Goal: Find specific page/section: Find specific page/section

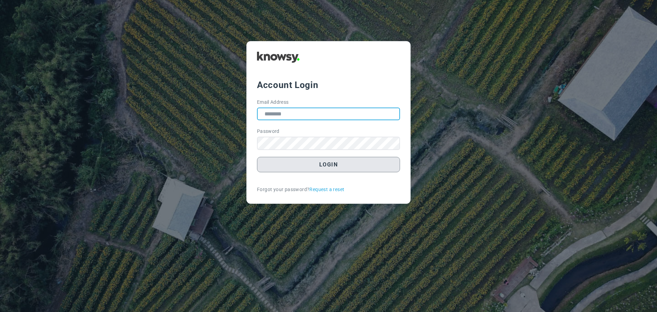
type input "**********"
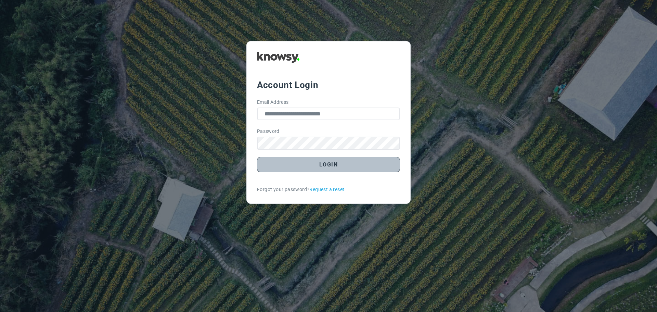
click at [331, 167] on button "Login" at bounding box center [328, 164] width 143 height 15
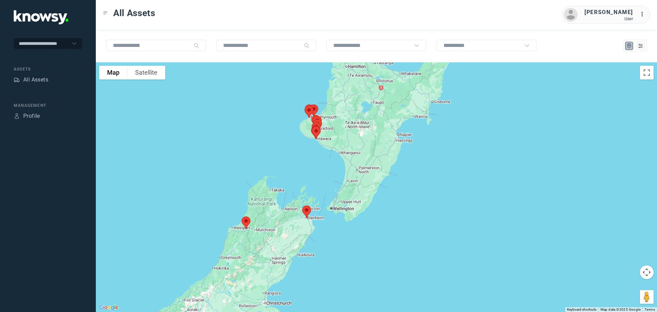
drag, startPoint x: 362, startPoint y: 184, endPoint x: 347, endPoint y: 291, distance: 107.8
click at [347, 291] on div at bounding box center [376, 187] width 561 height 250
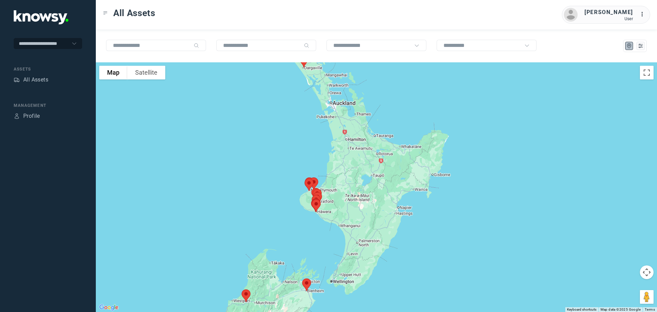
drag, startPoint x: 357, startPoint y: 194, endPoint x: 362, endPoint y: 235, distance: 41.1
click at [362, 235] on div at bounding box center [376, 187] width 561 height 250
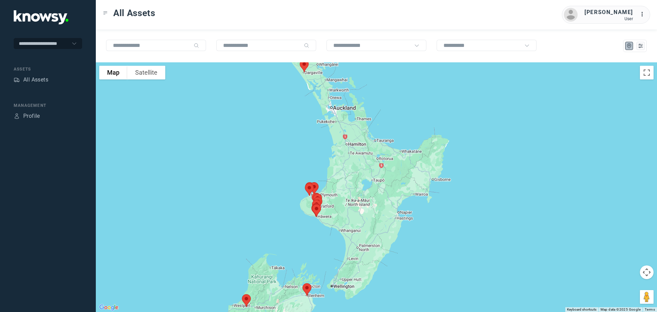
drag, startPoint x: 350, startPoint y: 169, endPoint x: 356, endPoint y: 195, distance: 26.3
click at [355, 195] on div at bounding box center [376, 187] width 561 height 250
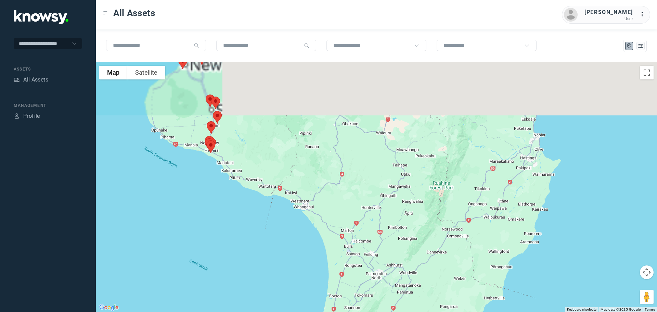
drag, startPoint x: 324, startPoint y: 110, endPoint x: 347, endPoint y: 258, distance: 149.3
click at [354, 278] on div at bounding box center [376, 187] width 561 height 250
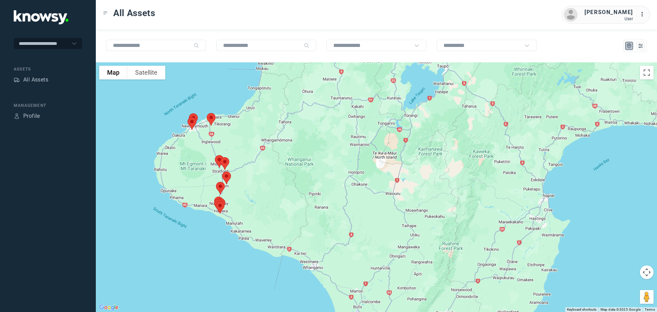
drag, startPoint x: 300, startPoint y: 206, endPoint x: 306, endPoint y: 252, distance: 46.3
click at [306, 252] on div at bounding box center [376, 187] width 561 height 250
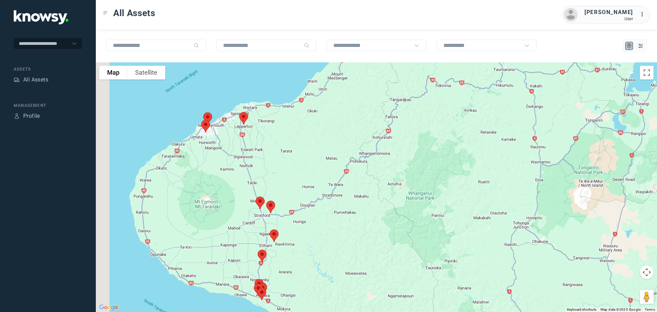
drag, startPoint x: 220, startPoint y: 189, endPoint x: 292, endPoint y: 170, distance: 74.8
click at [292, 170] on div at bounding box center [376, 187] width 561 height 250
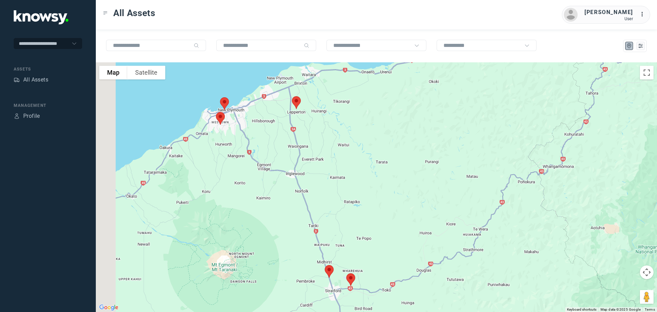
drag, startPoint x: 213, startPoint y: 124, endPoint x: 279, endPoint y: 151, distance: 71.5
click at [278, 150] on div at bounding box center [376, 187] width 561 height 250
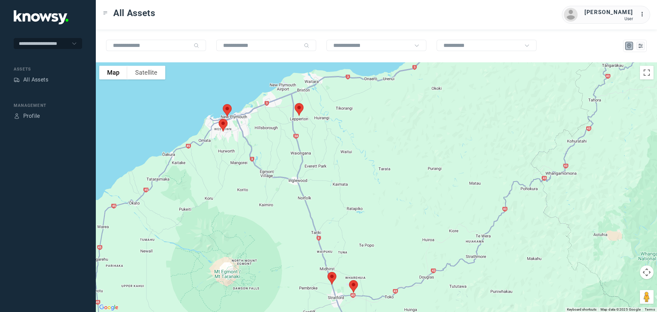
click at [300, 106] on img at bounding box center [299, 109] width 14 height 18
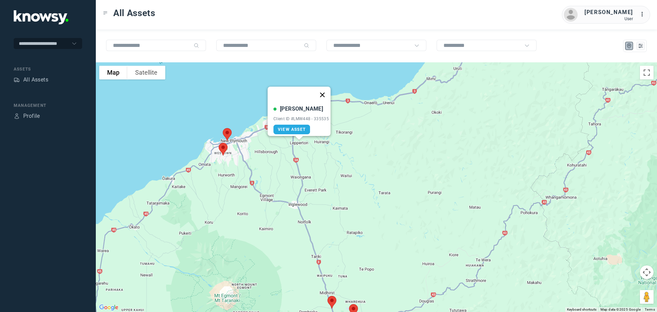
click at [326, 90] on button "Close" at bounding box center [322, 95] width 16 height 16
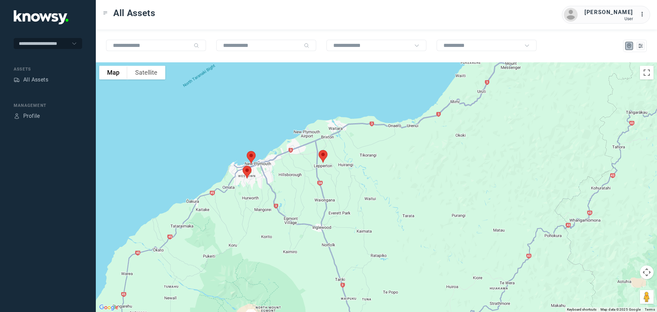
drag, startPoint x: 270, startPoint y: 154, endPoint x: 296, endPoint y: 179, distance: 36.1
click at [296, 179] on div at bounding box center [376, 187] width 561 height 250
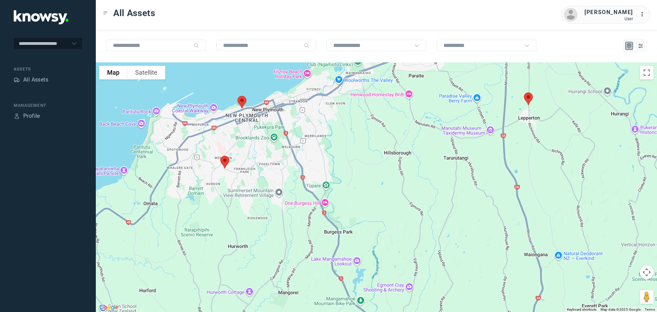
drag, startPoint x: 227, startPoint y: 171, endPoint x: 255, endPoint y: 163, distance: 28.7
click at [255, 164] on div at bounding box center [376, 187] width 561 height 250
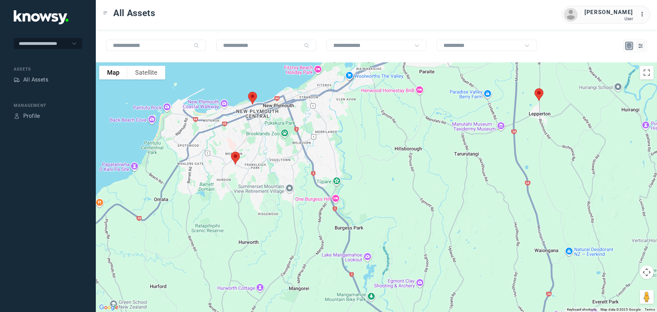
click at [234, 155] on img at bounding box center [235, 158] width 14 height 18
click at [235, 155] on img at bounding box center [236, 158] width 14 height 18
click at [265, 115] on button "Close" at bounding box center [259, 119] width 16 height 16
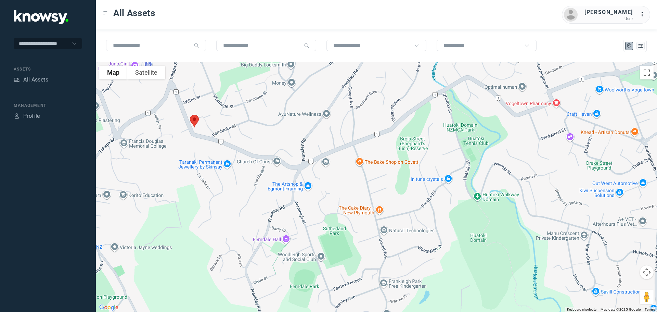
click at [195, 119] on img at bounding box center [194, 121] width 14 height 18
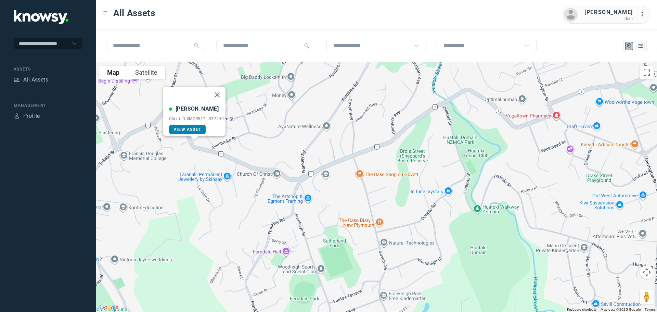
click at [190, 127] on span "View Asset" at bounding box center [188, 129] width 28 height 5
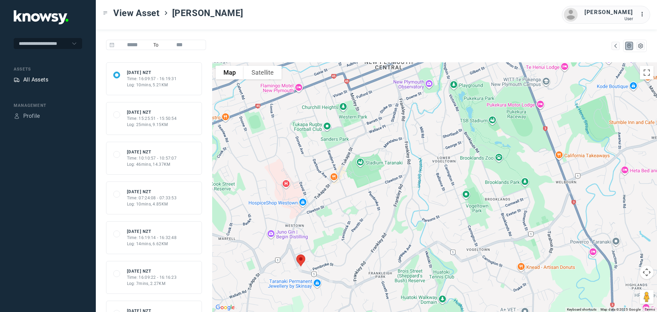
click at [24, 76] on div "All Assets" at bounding box center [35, 80] width 25 height 8
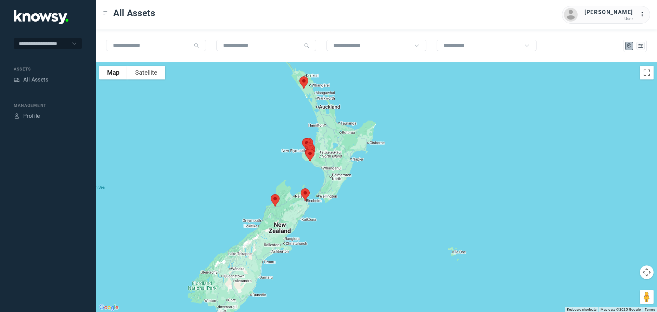
drag, startPoint x: 327, startPoint y: 131, endPoint x: 239, endPoint y: 91, distance: 96.9
click at [239, 91] on div at bounding box center [376, 187] width 561 height 250
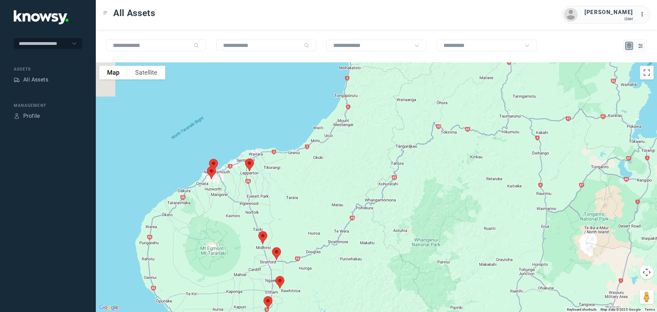
drag, startPoint x: 189, startPoint y: 168, endPoint x: 298, endPoint y: 133, distance: 114.9
click at [298, 133] on div at bounding box center [376, 187] width 561 height 250
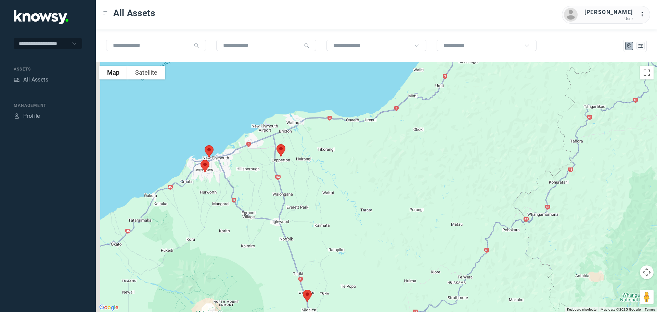
drag, startPoint x: 225, startPoint y: 158, endPoint x: 263, endPoint y: 148, distance: 38.9
click at [263, 148] on div at bounding box center [376, 187] width 561 height 250
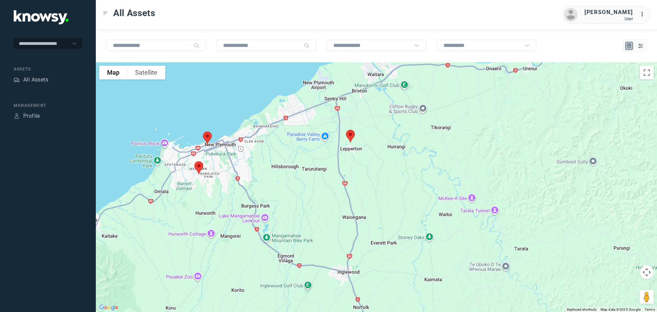
click at [208, 137] on img at bounding box center [207, 138] width 14 height 18
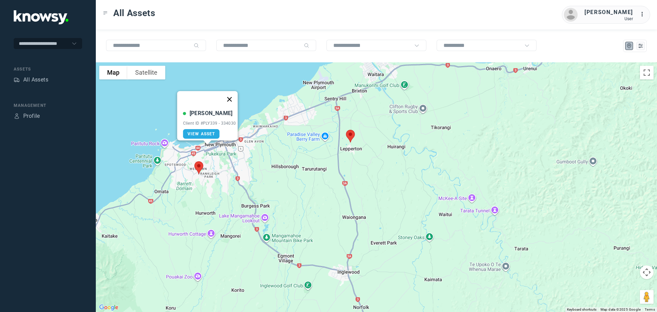
click at [233, 95] on button "Close" at bounding box center [229, 99] width 16 height 16
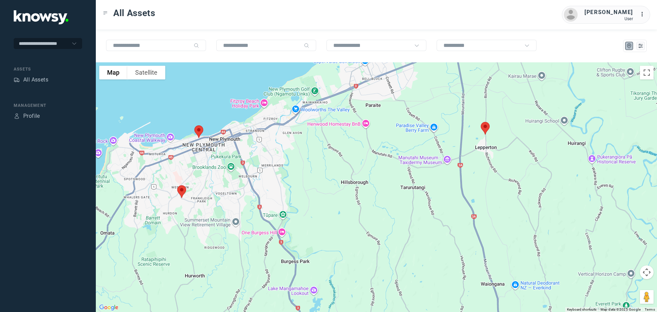
click at [201, 131] on img at bounding box center [199, 132] width 14 height 18
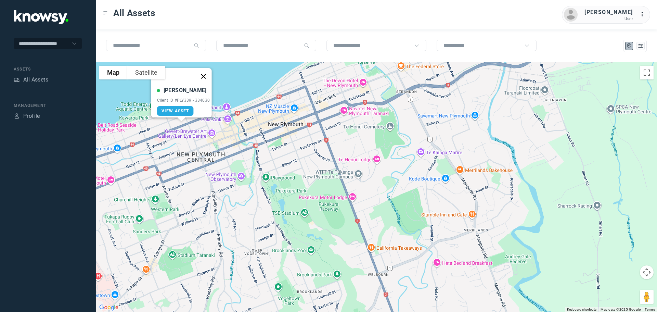
click at [206, 72] on button "Close" at bounding box center [203, 76] width 16 height 16
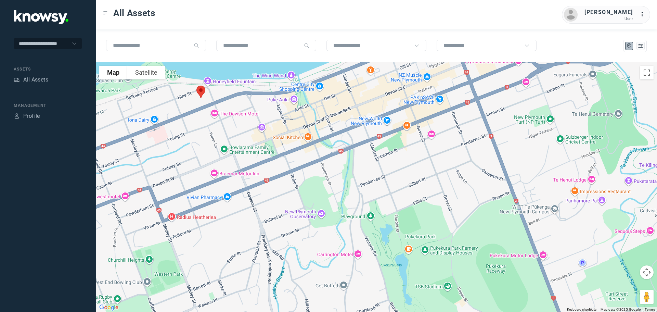
drag, startPoint x: 204, startPoint y: 97, endPoint x: 215, endPoint y: 114, distance: 20.1
click at [215, 114] on div at bounding box center [376, 187] width 561 height 250
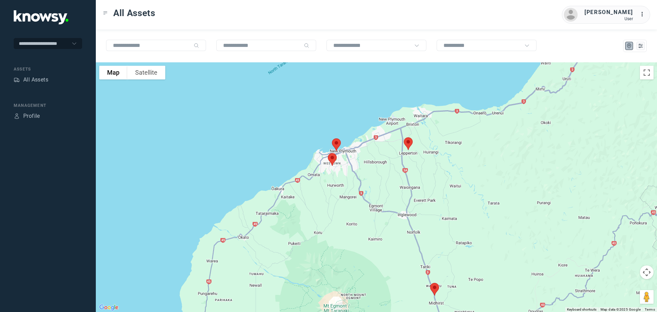
click at [435, 288] on img at bounding box center [435, 289] width 14 height 18
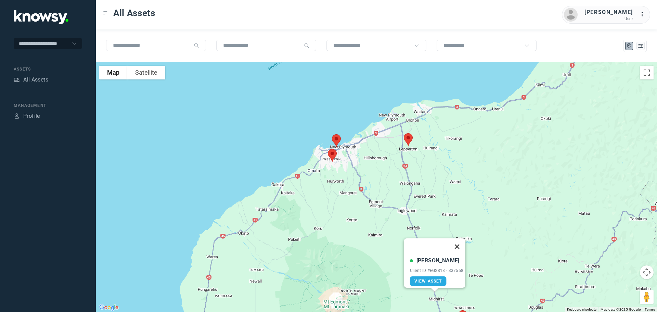
click at [457, 241] on button "Close" at bounding box center [457, 246] width 16 height 16
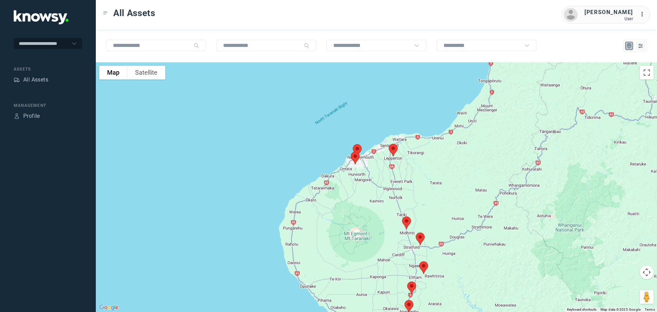
drag, startPoint x: 481, startPoint y: 246, endPoint x: 429, endPoint y: 184, distance: 80.7
click at [429, 184] on div at bounding box center [376, 187] width 561 height 250
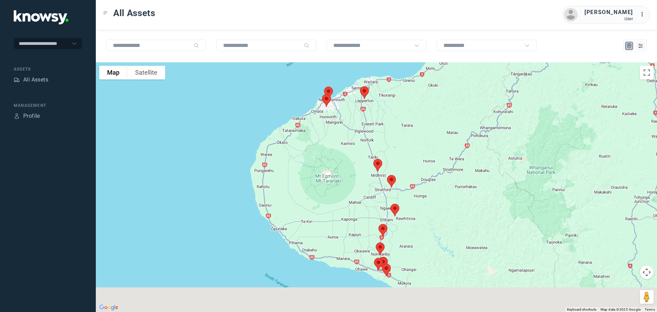
drag, startPoint x: 425, startPoint y: 210, endPoint x: 413, endPoint y: 186, distance: 27.4
click at [416, 187] on div at bounding box center [376, 187] width 561 height 250
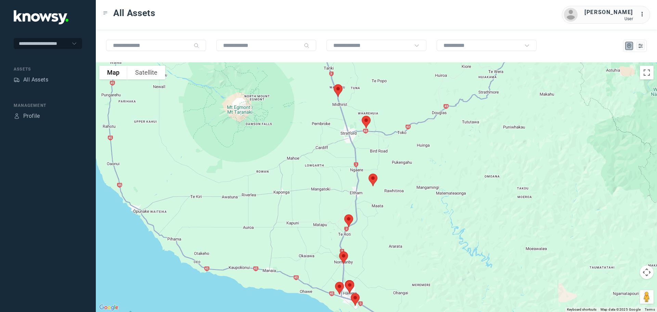
click at [347, 220] on img at bounding box center [349, 221] width 14 height 18
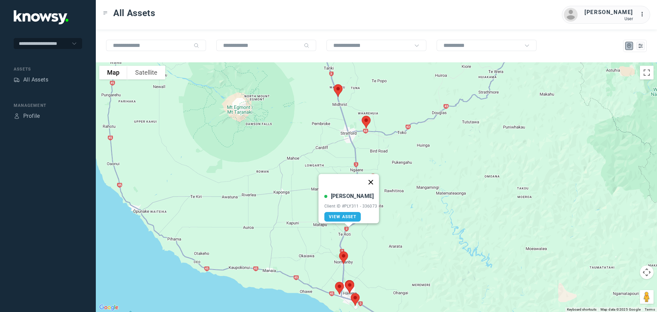
click at [371, 179] on button "Close" at bounding box center [370, 182] width 16 height 16
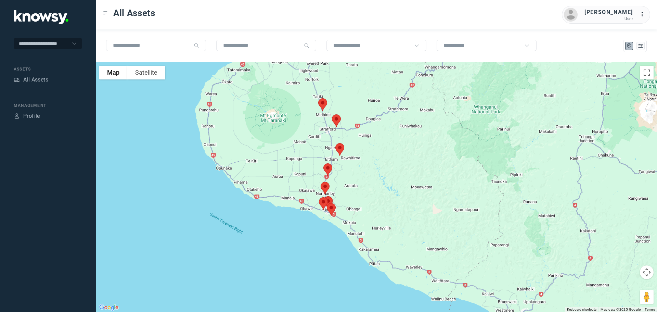
click at [321, 105] on img at bounding box center [323, 104] width 14 height 18
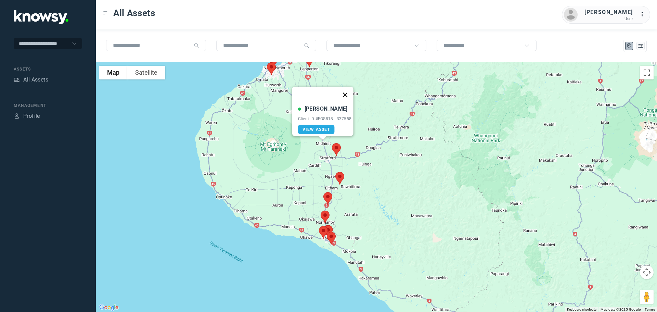
click at [346, 93] on button "Close" at bounding box center [345, 95] width 16 height 16
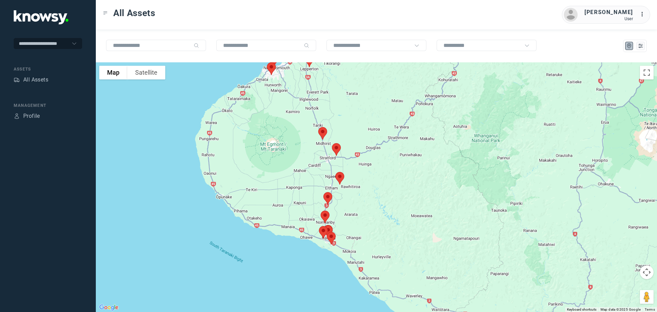
click at [329, 195] on img at bounding box center [328, 198] width 14 height 18
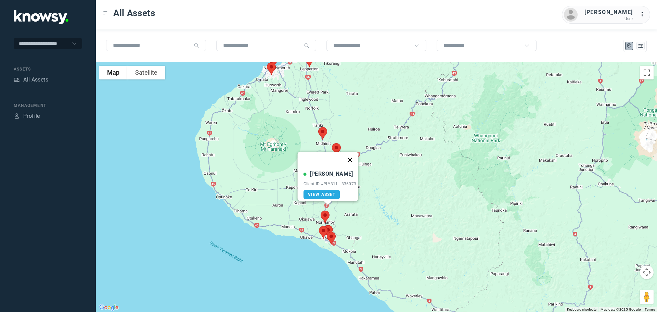
click at [350, 152] on button "Close" at bounding box center [350, 160] width 16 height 16
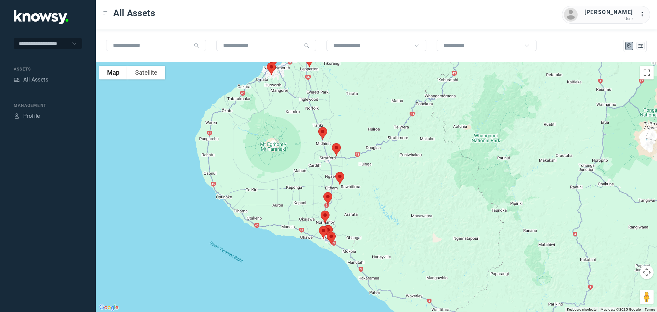
click at [326, 215] on img at bounding box center [325, 217] width 14 height 18
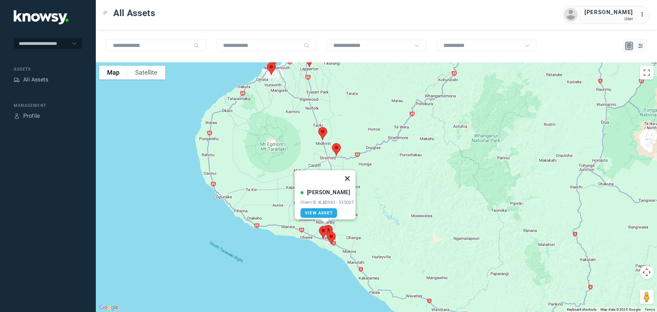
click at [350, 174] on button "Close" at bounding box center [347, 178] width 16 height 16
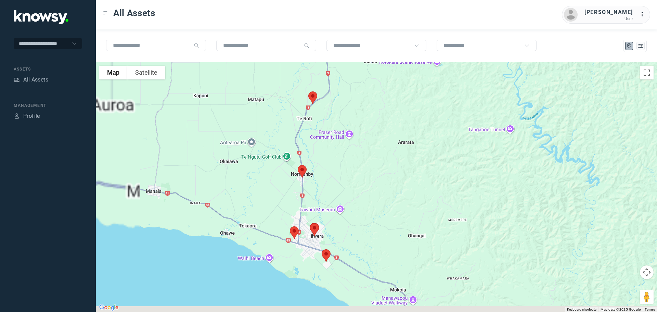
drag, startPoint x: 347, startPoint y: 219, endPoint x: 412, endPoint y: 107, distance: 129.4
click at [412, 106] on div at bounding box center [376, 187] width 561 height 250
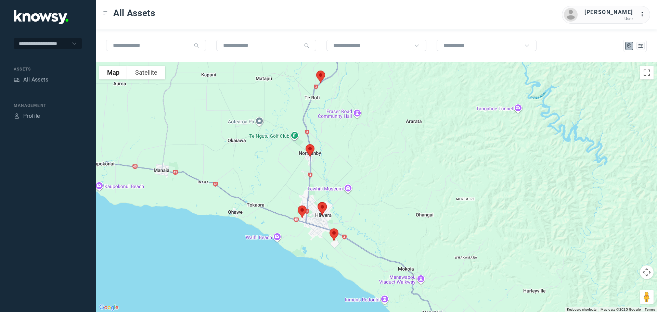
click at [323, 209] on img at bounding box center [322, 209] width 14 height 18
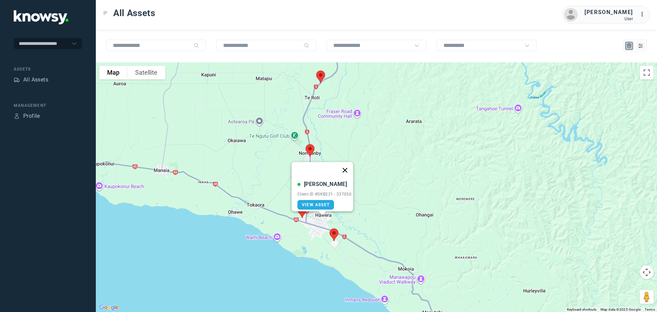
click at [350, 166] on button "Close" at bounding box center [345, 170] width 16 height 16
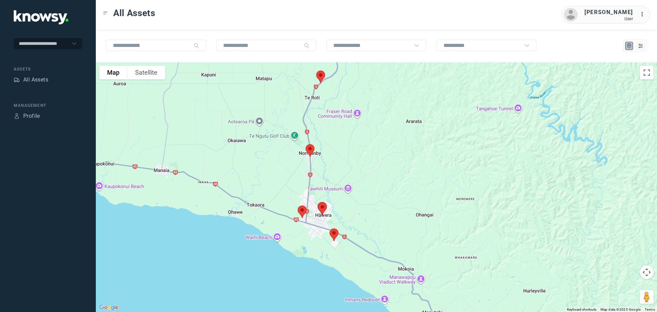
click at [301, 210] on img at bounding box center [302, 212] width 14 height 18
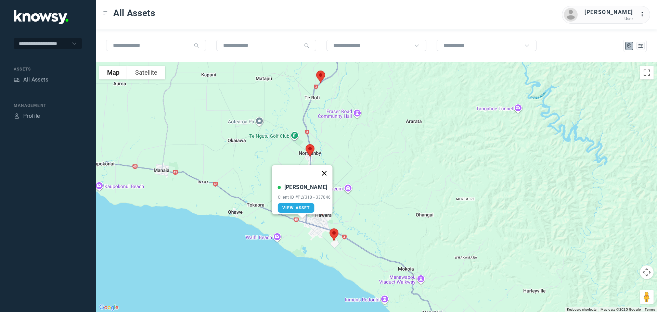
click at [327, 169] on button "Close" at bounding box center [324, 173] width 16 height 16
